Goal: Transaction & Acquisition: Purchase product/service

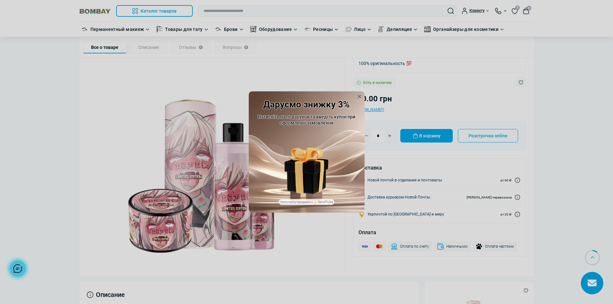
click at [149, 147] on div "Даруємо знижку 3% Натисніть на подарунок та введіть купон при оформленні замовл…" at bounding box center [306, 152] width 613 height 304
click at [360, 98] on icon at bounding box center [359, 96] width 6 height 6
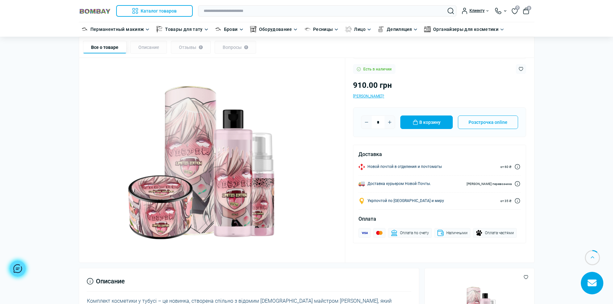
scroll to position [96, 0]
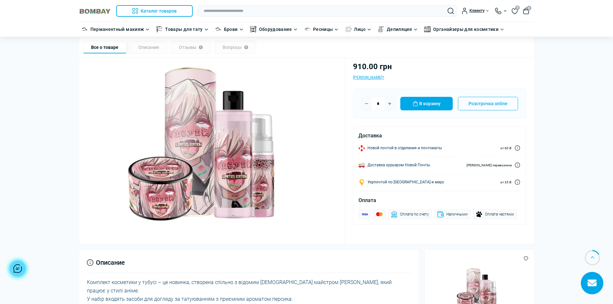
click at [293, 142] on img at bounding box center [212, 142] width 251 height 251
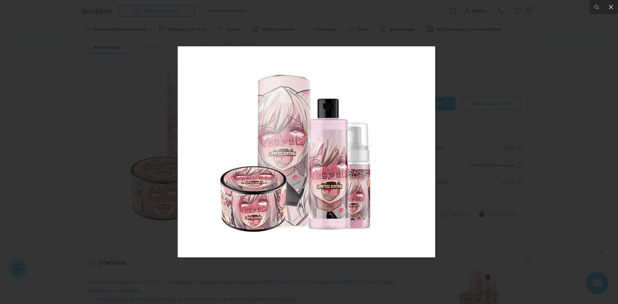
click at [503, 185] on div at bounding box center [309, 152] width 618 height 304
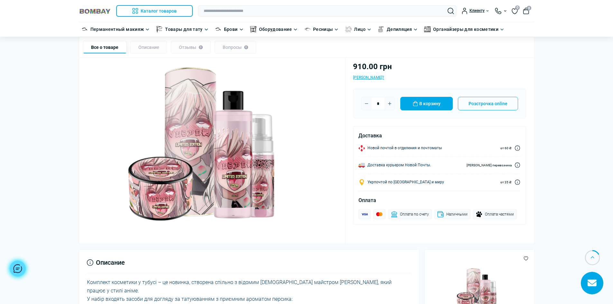
click at [167, 198] on img at bounding box center [212, 142] width 251 height 251
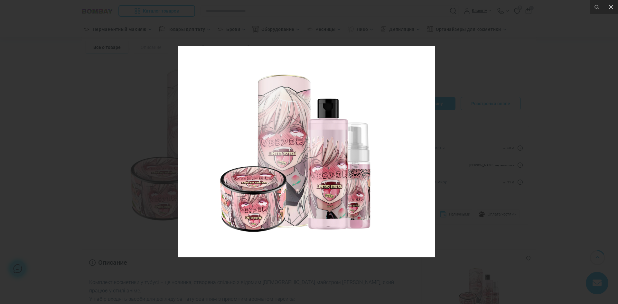
click at [302, 111] on img at bounding box center [306, 151] width 257 height 257
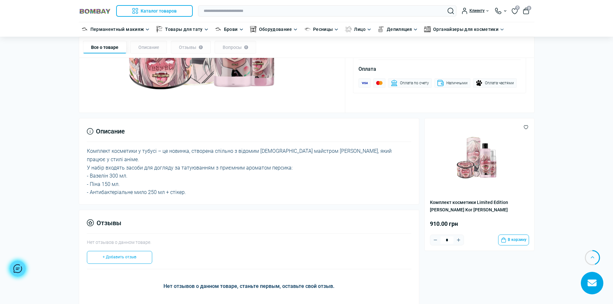
scroll to position [225, 0]
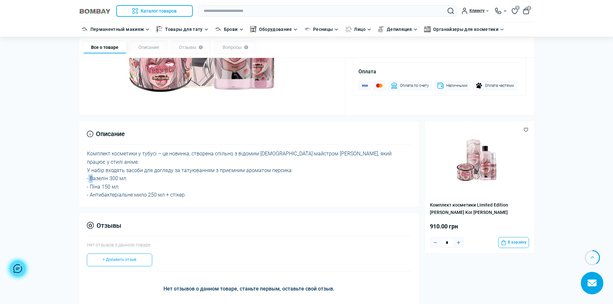
drag, startPoint x: 90, startPoint y: 174, endPoint x: 87, endPoint y: 168, distance: 6.5
click at [86, 168] on div "Описание Комплект косметики у тубусі – це новинка, створена спільно з відомим у…" at bounding box center [249, 164] width 340 height 87
drag, startPoint x: 133, startPoint y: 170, endPoint x: 127, endPoint y: 172, distance: 6.6
click at [131, 171] on div "Комплект косметики у тубусі – це новинка, створена спільно з відомим українськи…" at bounding box center [249, 175] width 324 height 50
drag, startPoint x: 124, startPoint y: 171, endPoint x: 88, endPoint y: 171, distance: 35.4
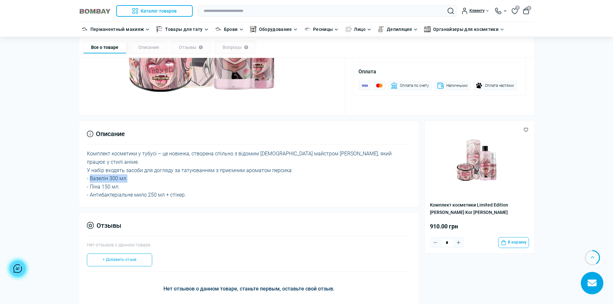
click at [88, 171] on div "Комплект косметики у тубусі – це новинка, створена спільно з відомим українськи…" at bounding box center [249, 175] width 324 height 50
click at [460, 241] on icon "Plus" at bounding box center [458, 242] width 5 height 5
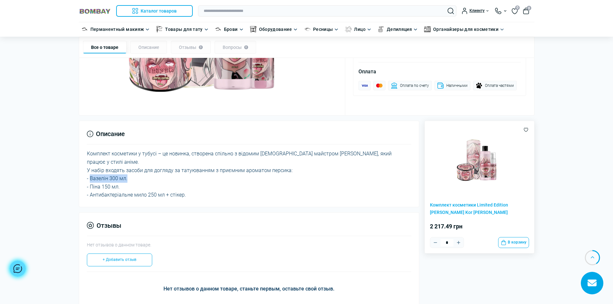
click at [460, 241] on icon "Plus" at bounding box center [458, 242] width 5 height 5
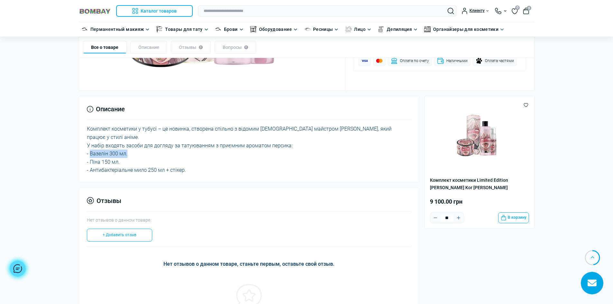
scroll to position [267, 0]
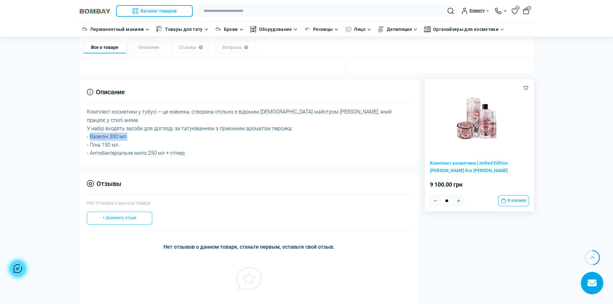
click at [458, 201] on icon "Plus" at bounding box center [457, 200] width 3 height 3
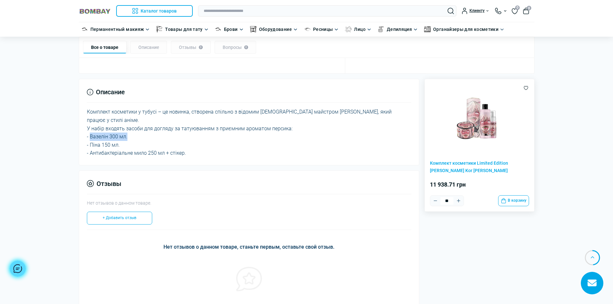
click at [458, 201] on icon "Plus" at bounding box center [457, 200] width 3 height 3
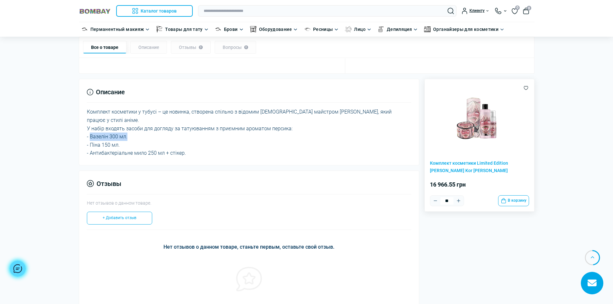
click at [458, 201] on icon "Plus" at bounding box center [457, 200] width 3 height 3
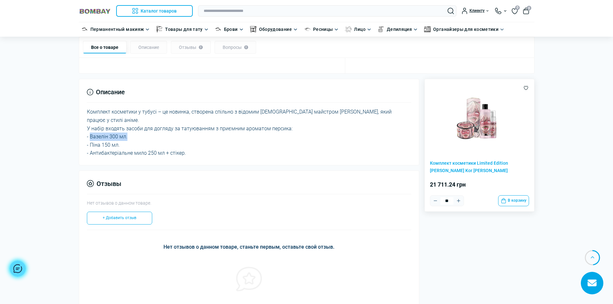
click at [458, 201] on icon "Plus" at bounding box center [457, 200] width 3 height 3
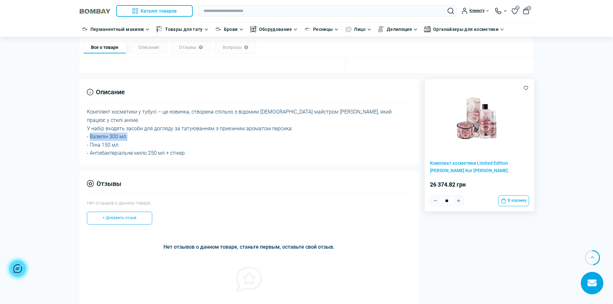
click at [458, 201] on icon "Plus" at bounding box center [457, 200] width 3 height 3
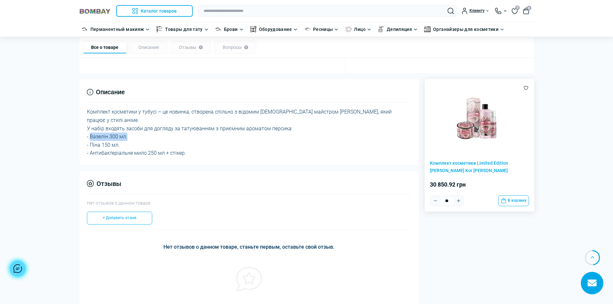
click at [458, 201] on icon "Plus" at bounding box center [457, 200] width 3 height 3
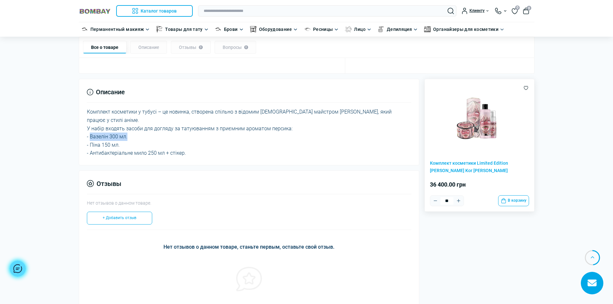
click at [458, 201] on icon "Plus" at bounding box center [457, 200] width 3 height 3
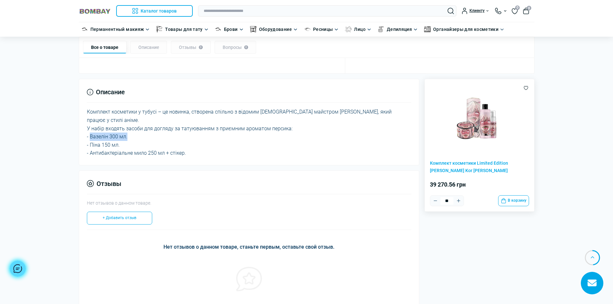
click at [458, 201] on icon "Plus" at bounding box center [457, 200] width 3 height 3
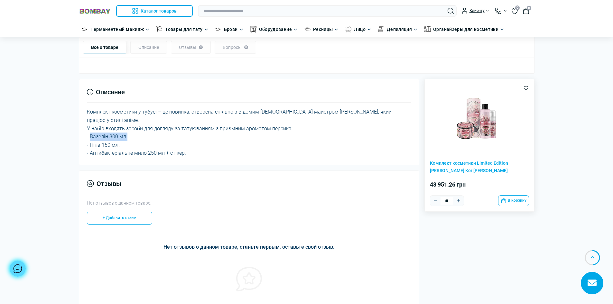
click at [458, 201] on icon "Plus" at bounding box center [457, 200] width 3 height 3
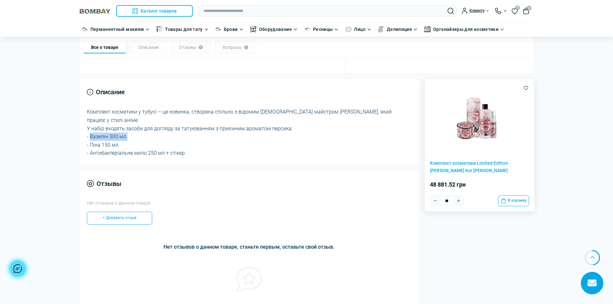
click at [458, 201] on icon "Plus" at bounding box center [457, 200] width 3 height 3
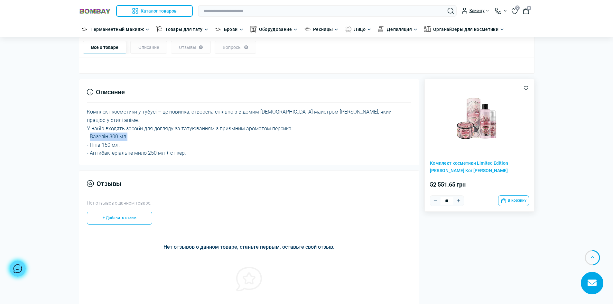
click at [458, 201] on icon "Plus" at bounding box center [457, 200] width 3 height 3
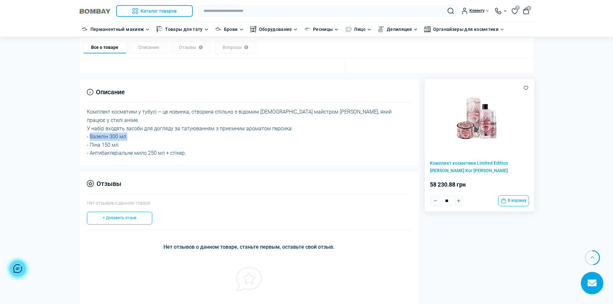
click at [458, 201] on icon "Plus" at bounding box center [457, 200] width 3 height 3
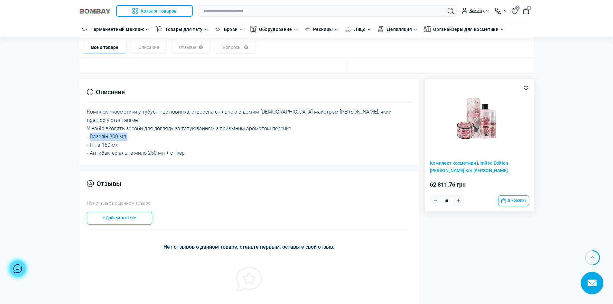
click at [458, 201] on icon "Plus" at bounding box center [457, 200] width 3 height 3
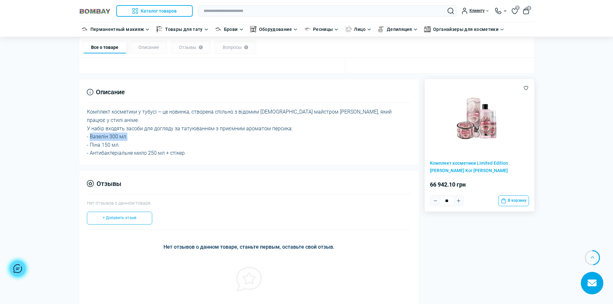
click at [458, 201] on icon "Plus" at bounding box center [457, 200] width 3 height 3
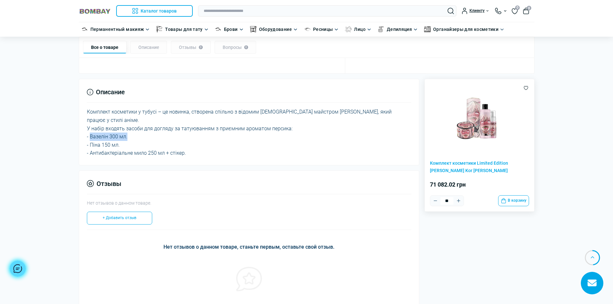
click at [458, 201] on icon "Plus" at bounding box center [457, 200] width 3 height 3
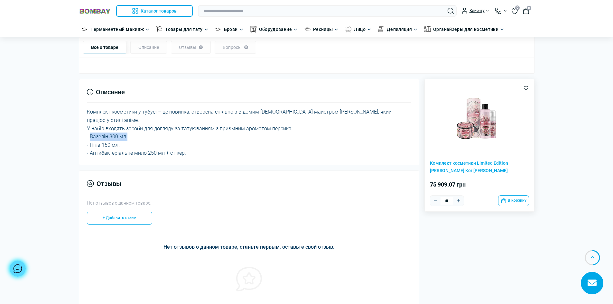
click at [458, 201] on icon "Plus" at bounding box center [457, 200] width 3 height 3
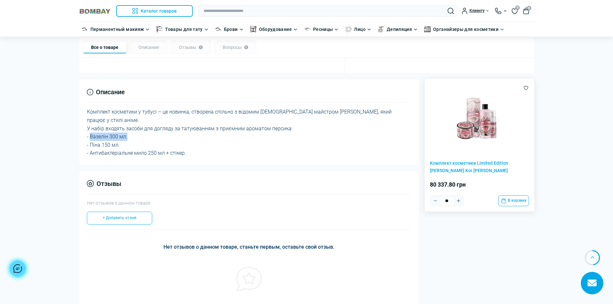
click at [458, 201] on icon "Plus" at bounding box center [457, 200] width 3 height 3
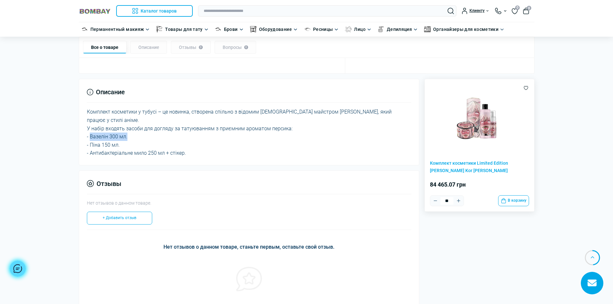
click at [458, 201] on icon "Plus" at bounding box center [457, 200] width 3 height 3
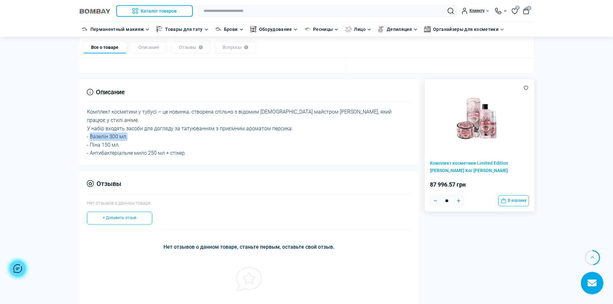
type input "***"
click at [524, 201] on button "В корзину" at bounding box center [513, 200] width 31 height 11
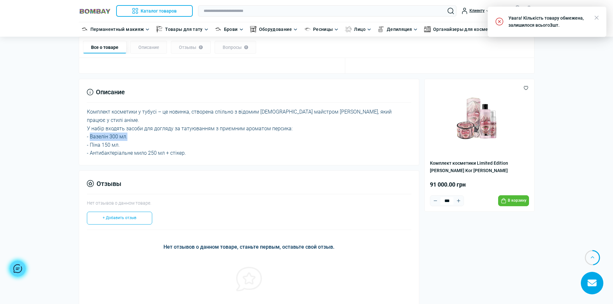
drag, startPoint x: 539, startPoint y: 23, endPoint x: 565, endPoint y: 23, distance: 25.1
click at [565, 23] on div "Увага! Кількість товару обмежена, залишилося всього 3 шт." at bounding box center [548, 21] width 81 height 14
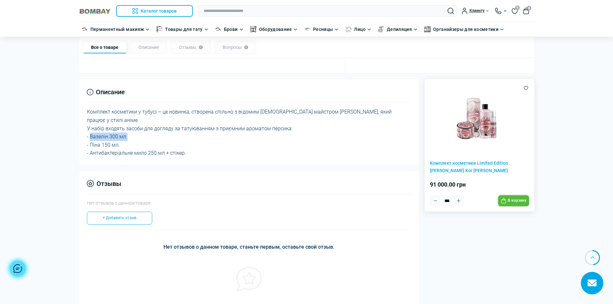
click at [508, 203] on button "В корзину" at bounding box center [513, 200] width 31 height 11
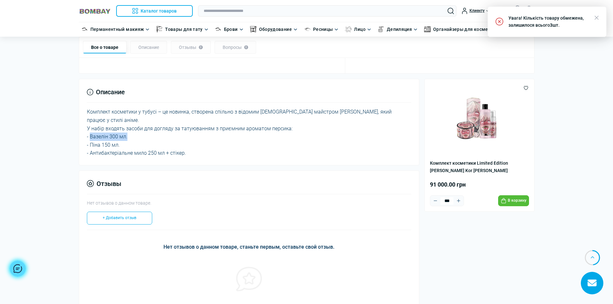
drag, startPoint x: 561, startPoint y: 23, endPoint x: 548, endPoint y: 25, distance: 12.7
click at [548, 25] on div "Увага! Кількість товару обмежена, залишилося всього 3 шт." at bounding box center [548, 21] width 81 height 14
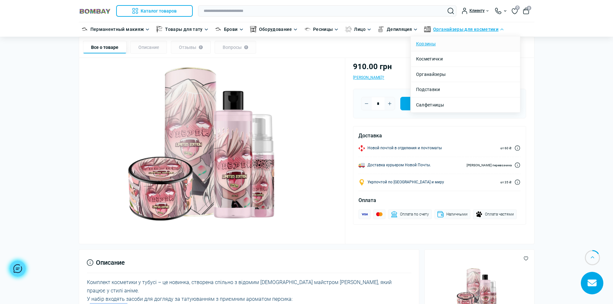
scroll to position [0, 0]
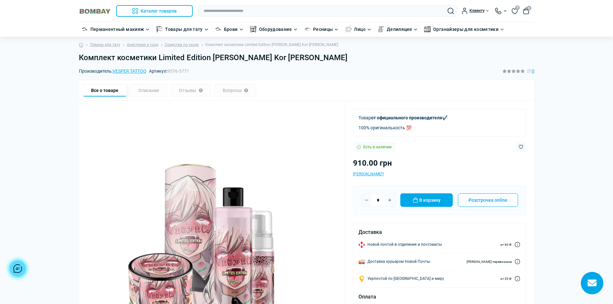
click at [89, 9] on img at bounding box center [95, 11] width 32 height 6
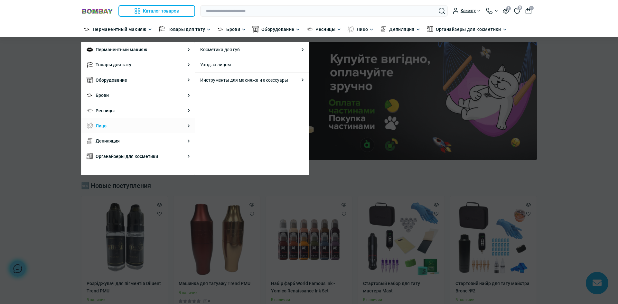
click at [97, 126] on link "Лицо" at bounding box center [101, 125] width 11 height 7
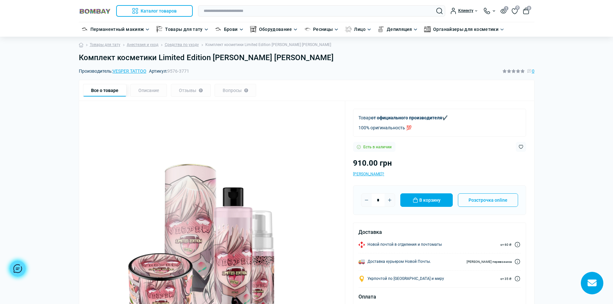
drag, startPoint x: 237, startPoint y: 142, endPoint x: 227, endPoint y: 145, distance: 10.1
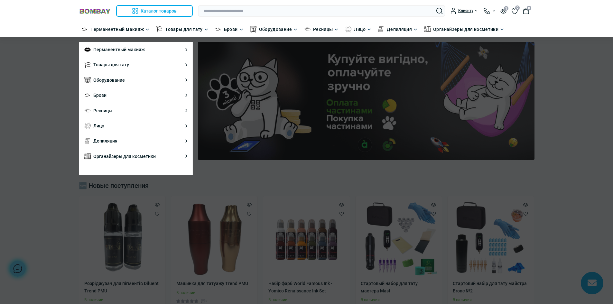
drag, startPoint x: 0, startPoint y: 0, endPoint x: 212, endPoint y: 174, distance: 274.5
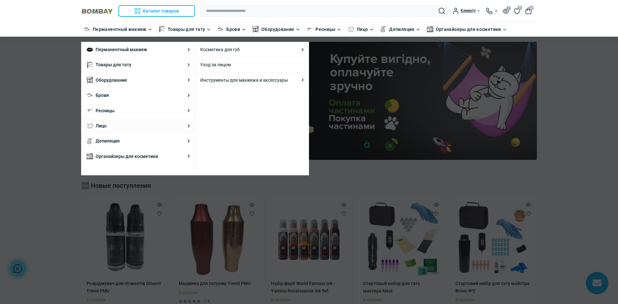
click at [122, 123] on li "Лицо Каталог товаров Косметика для губ Косметика для губ Бальзамы для губ Уход …" at bounding box center [137, 125] width 113 height 15
click at [99, 126] on link "Лицо" at bounding box center [101, 125] width 11 height 7
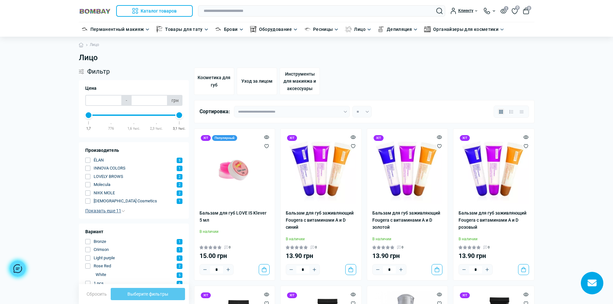
click at [94, 212] on span "Показать еще 11" at bounding box center [105, 210] width 40 height 5
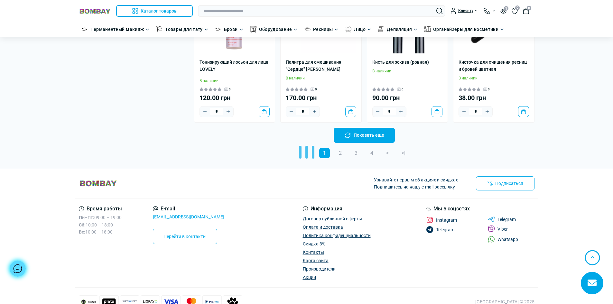
scroll to position [1360, 0]
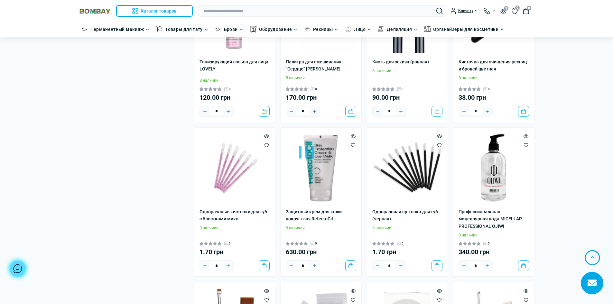
click at [342, 136] on div at bounding box center [306, 152] width 613 height 304
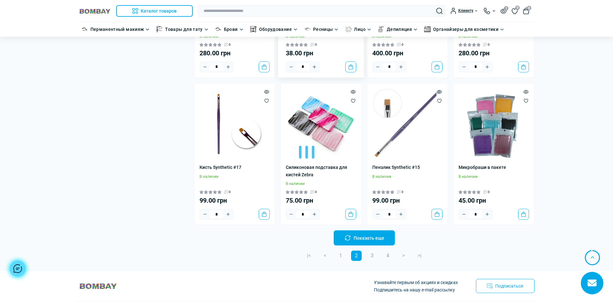
scroll to position [2615, 0]
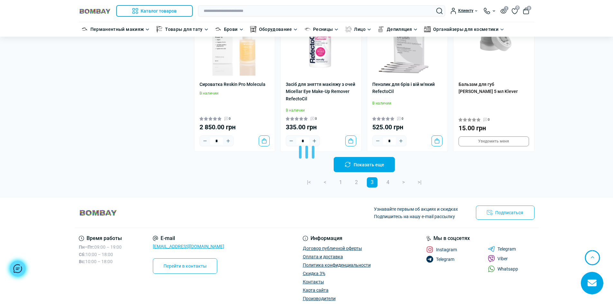
scroll to position [4039, 0]
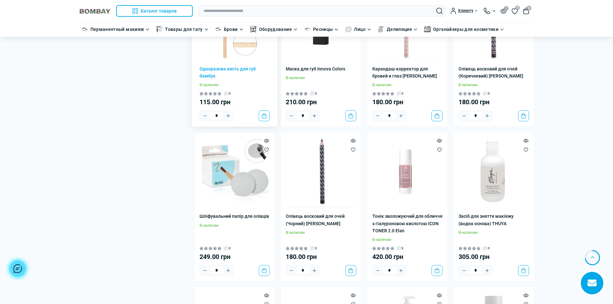
scroll to position [3363, 0]
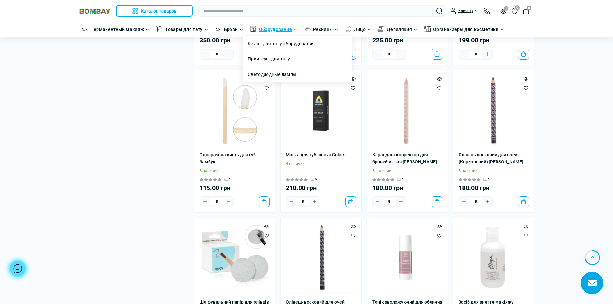
click at [272, 31] on link "Оборудование" at bounding box center [275, 29] width 33 height 7
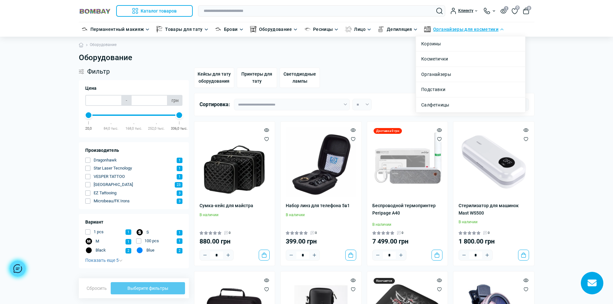
click at [453, 28] on link "Органайзеры для косметики" at bounding box center [465, 29] width 65 height 7
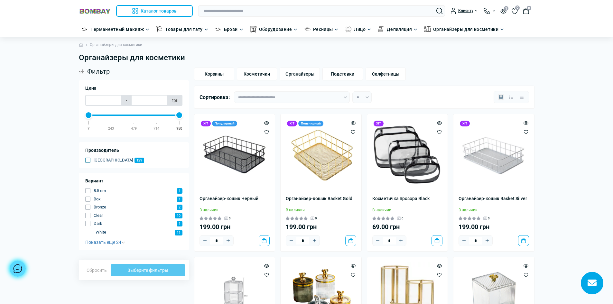
click at [88, 162] on span "button" at bounding box center [87, 160] width 5 height 5
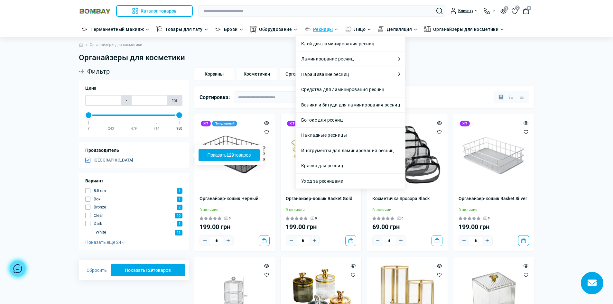
click at [322, 28] on link "Ресницы" at bounding box center [323, 29] width 20 height 7
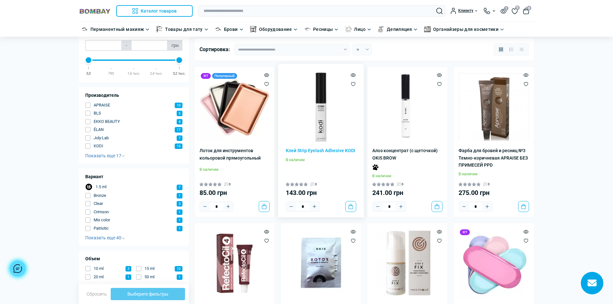
scroll to position [32, 0]
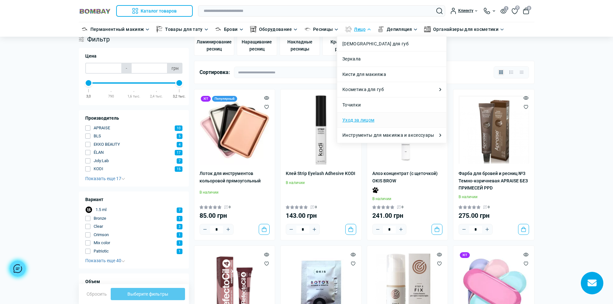
click at [360, 120] on link "Уход за лицом" at bounding box center [358, 119] width 32 height 7
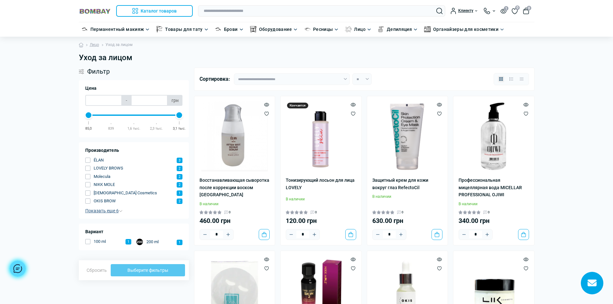
click at [101, 213] on span "Показать еще 6" at bounding box center [103, 210] width 37 height 5
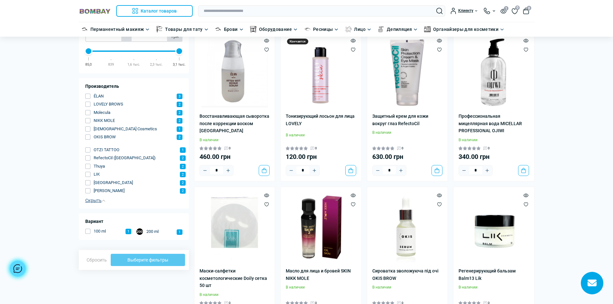
scroll to position [64, 0]
click at [176, 184] on span "2" at bounding box center [178, 182] width 16 height 6
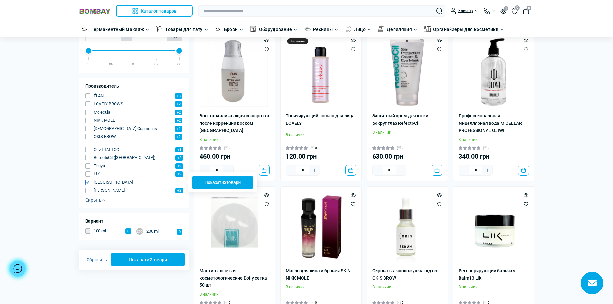
click at [84, 181] on div "Ukraine Производитель ÉLAN +3 LOVELY BROWS +2 Molecula +2 NIKK MOLE +2 OJIWI Co…" at bounding box center [134, 143] width 110 height 130
click at [89, 181] on span "button" at bounding box center [87, 182] width 5 height 5
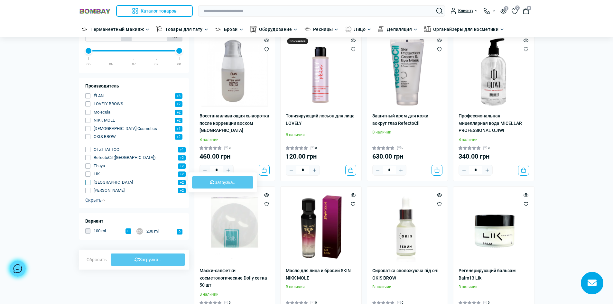
type input "****"
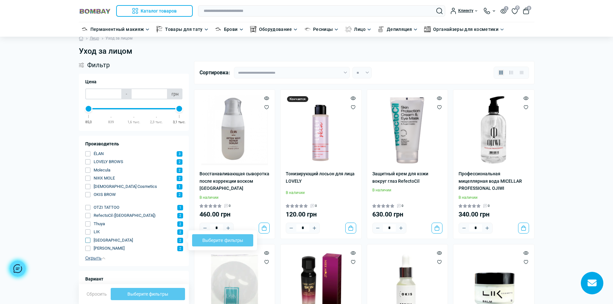
scroll to position [0, 0]
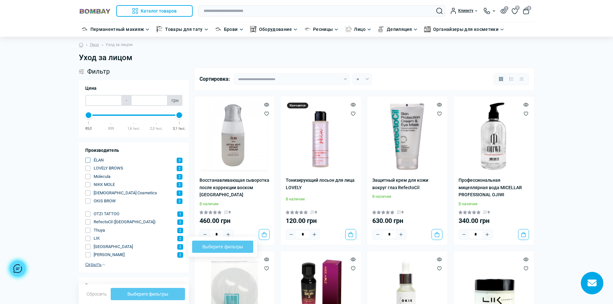
click at [89, 160] on span "button" at bounding box center [87, 160] width 5 height 5
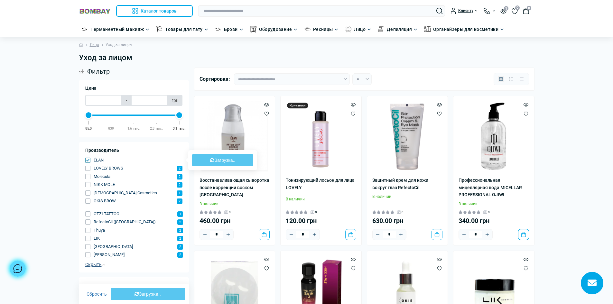
type input "***"
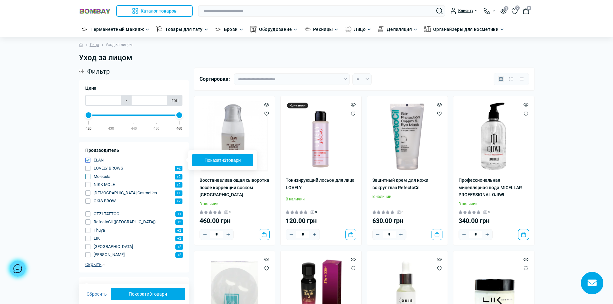
click at [88, 177] on span "button" at bounding box center [87, 176] width 5 height 5
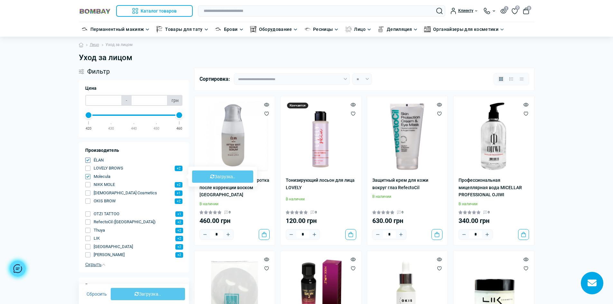
type input "****"
click at [88, 187] on span "button" at bounding box center [87, 184] width 5 height 5
type input "***"
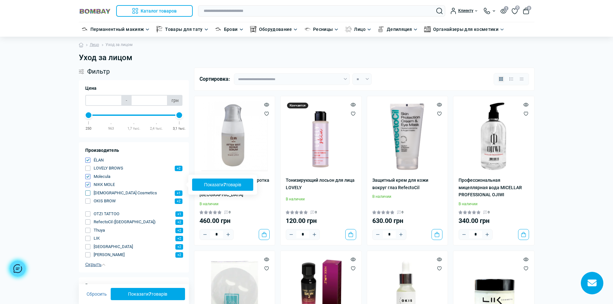
click at [89, 196] on button "OJIWI Cosmetics +1" at bounding box center [133, 193] width 97 height 6
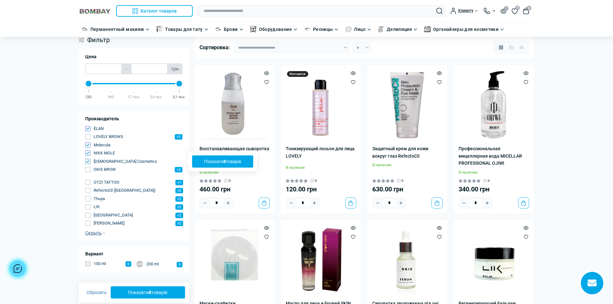
scroll to position [32, 0]
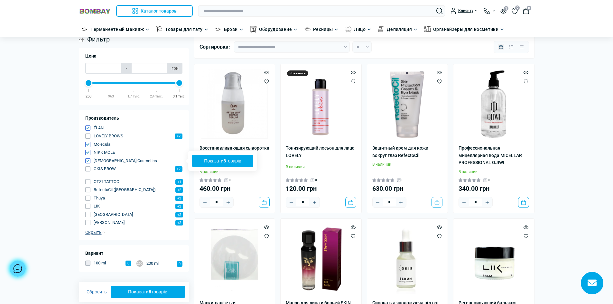
click at [136, 295] on button "Показати 8 товарів" at bounding box center [148, 292] width 74 height 12
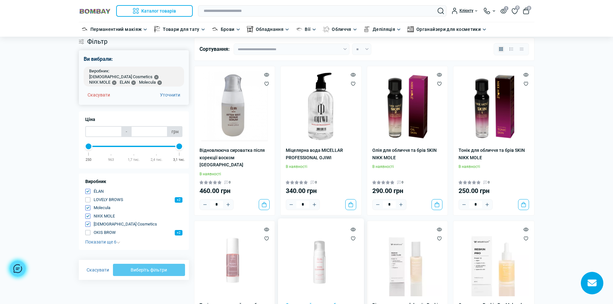
scroll to position [32, 0]
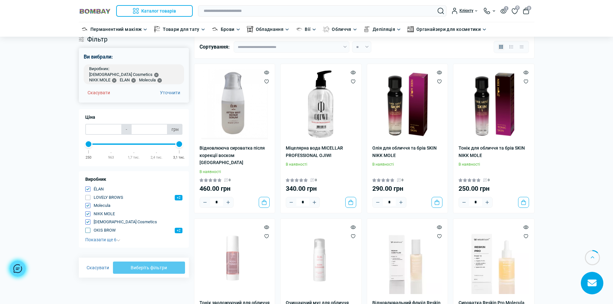
click at [91, 227] on button "OKIS BROW +2" at bounding box center [133, 230] width 97 height 6
type input "**"
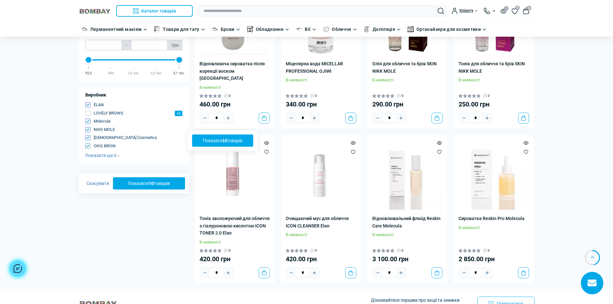
scroll to position [113, 0]
